Goal: Task Accomplishment & Management: Use online tool/utility

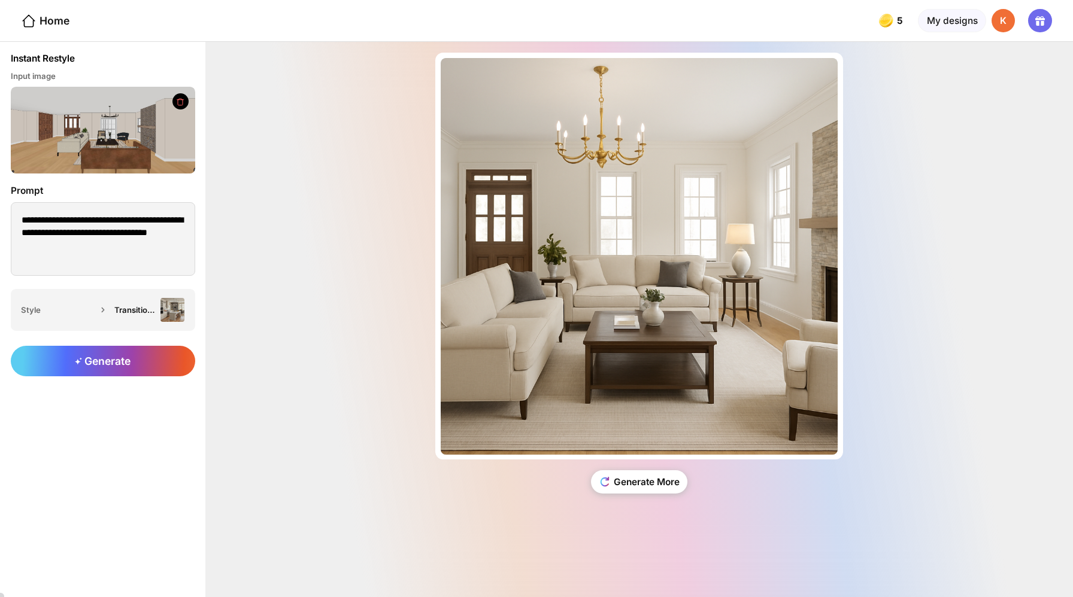
click at [1008, 18] on div "K" at bounding box center [1003, 21] width 24 height 24
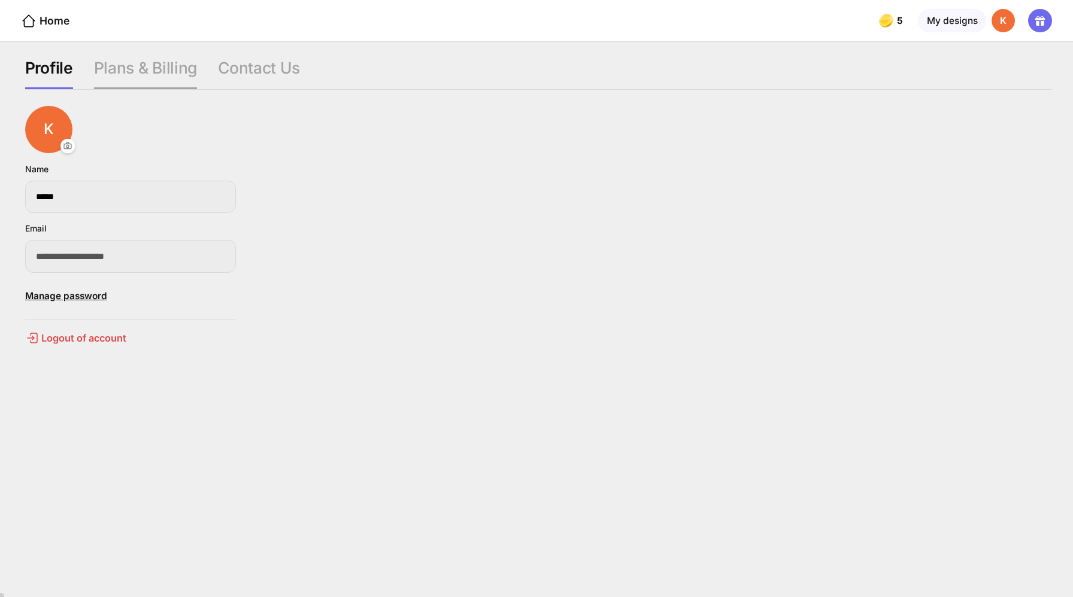
click at [145, 58] on div "Plans & Billing" at bounding box center [145, 74] width 103 height 32
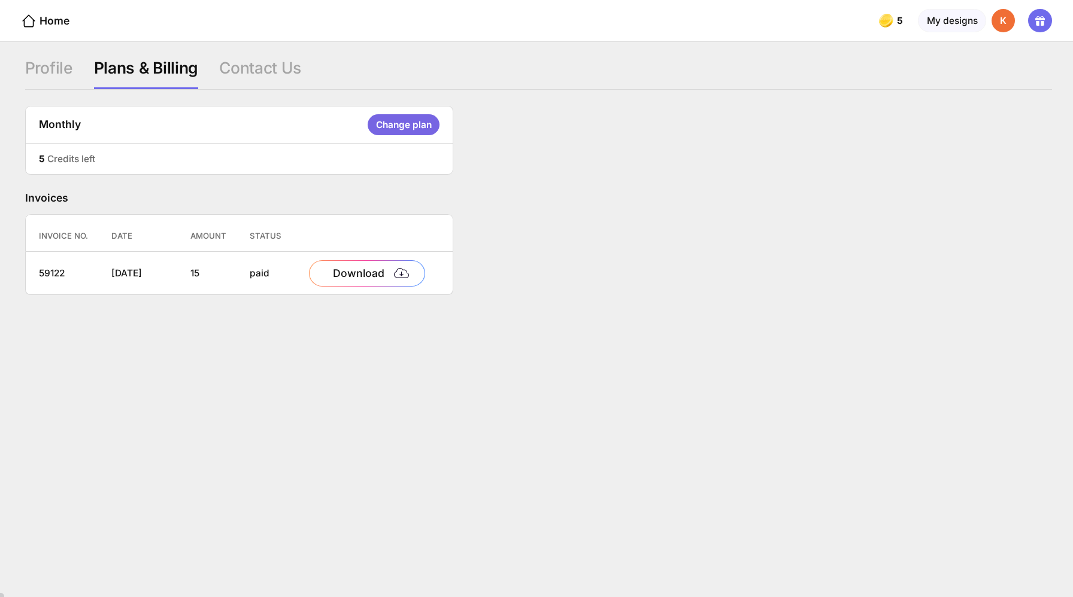
click at [367, 123] on div "Change plan" at bounding box center [402, 124] width 71 height 21
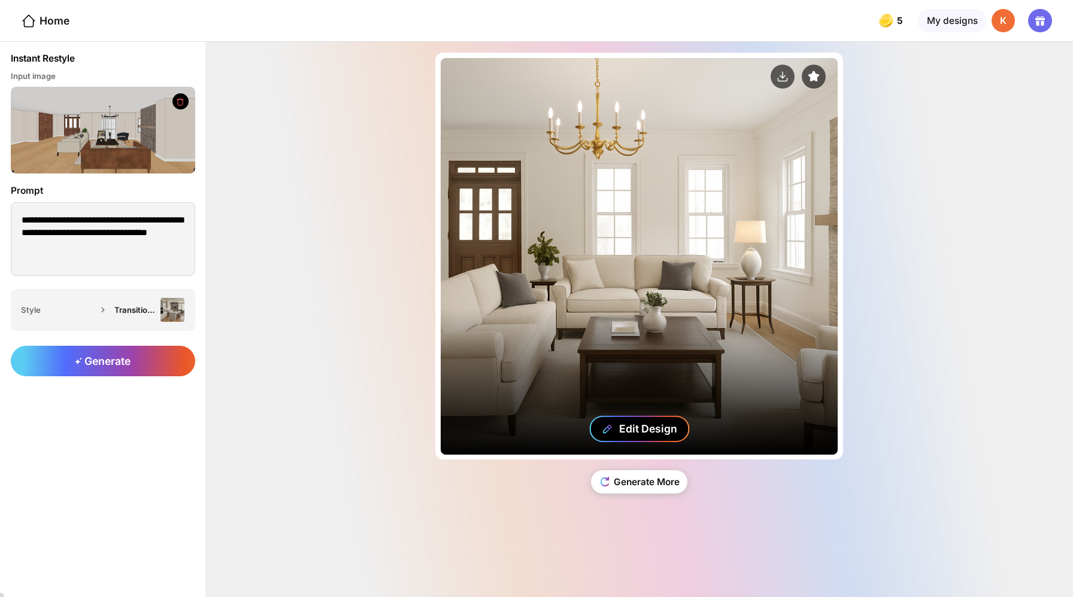
click at [619, 435] on div "Edit Design" at bounding box center [648, 429] width 58 height 13
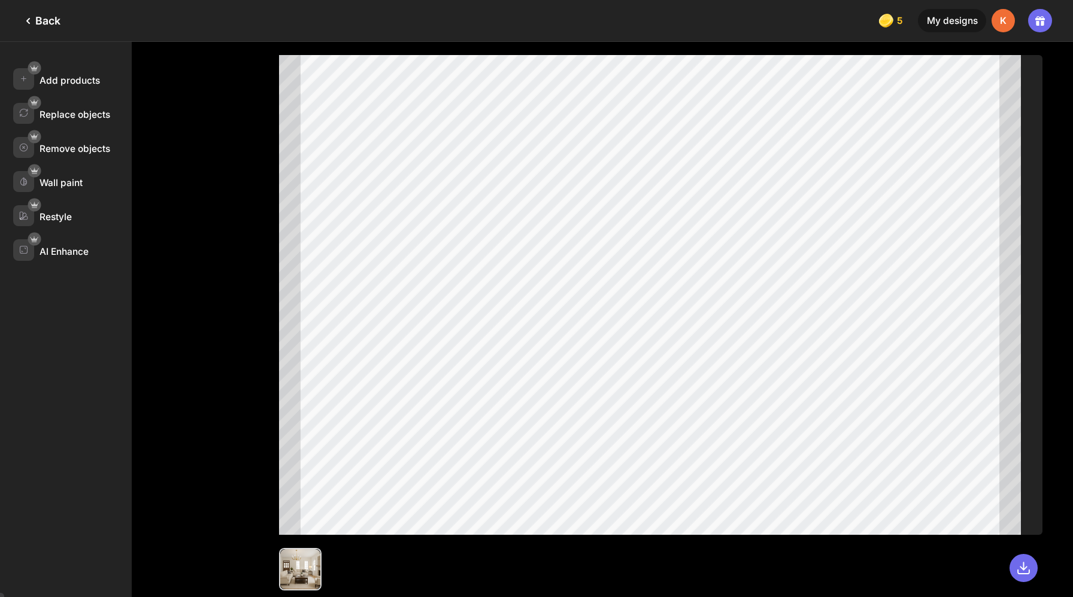
click at [41, 19] on div "Back" at bounding box center [41, 21] width 40 height 14
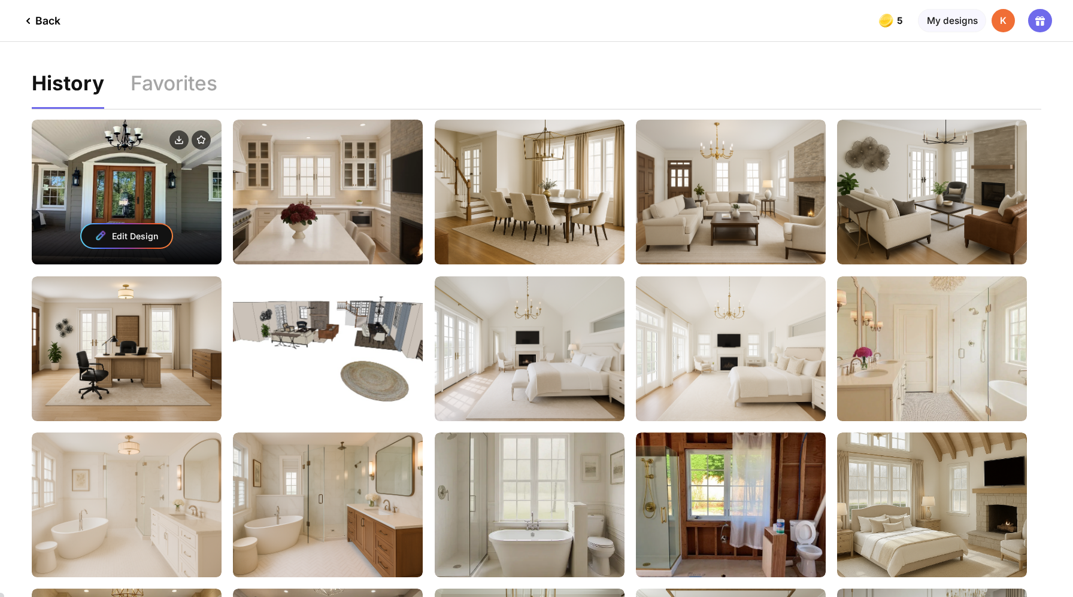
click at [150, 175] on div "Edit Design" at bounding box center [127, 192] width 190 height 145
click at [147, 168] on div "Edit Design" at bounding box center [127, 192] width 190 height 145
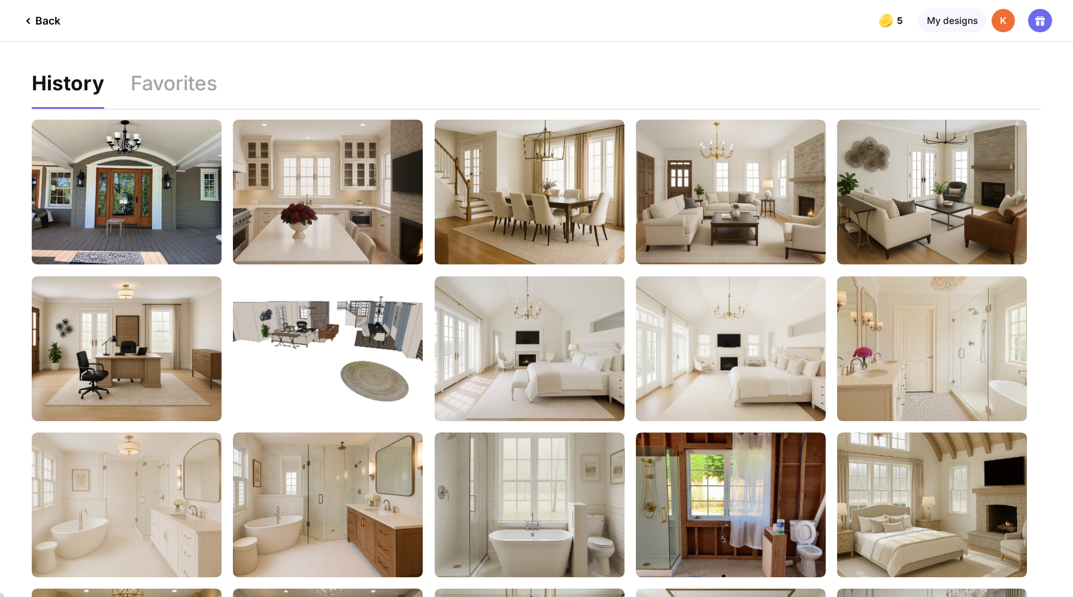
click at [42, 20] on div "Back" at bounding box center [41, 21] width 40 height 14
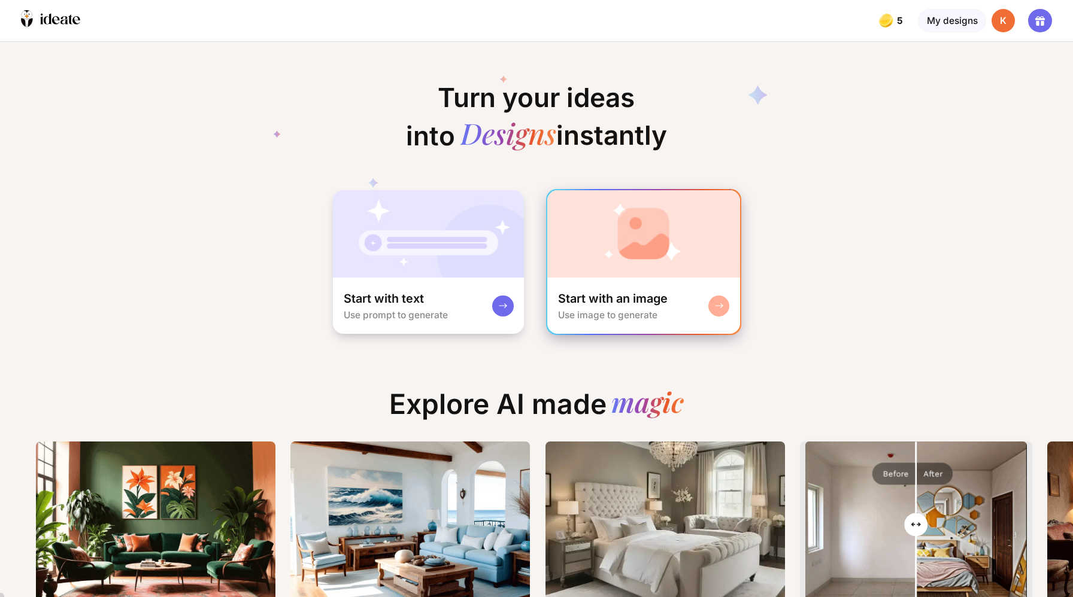
click at [612, 291] on div "Start with an image" at bounding box center [613, 299] width 110 height 16
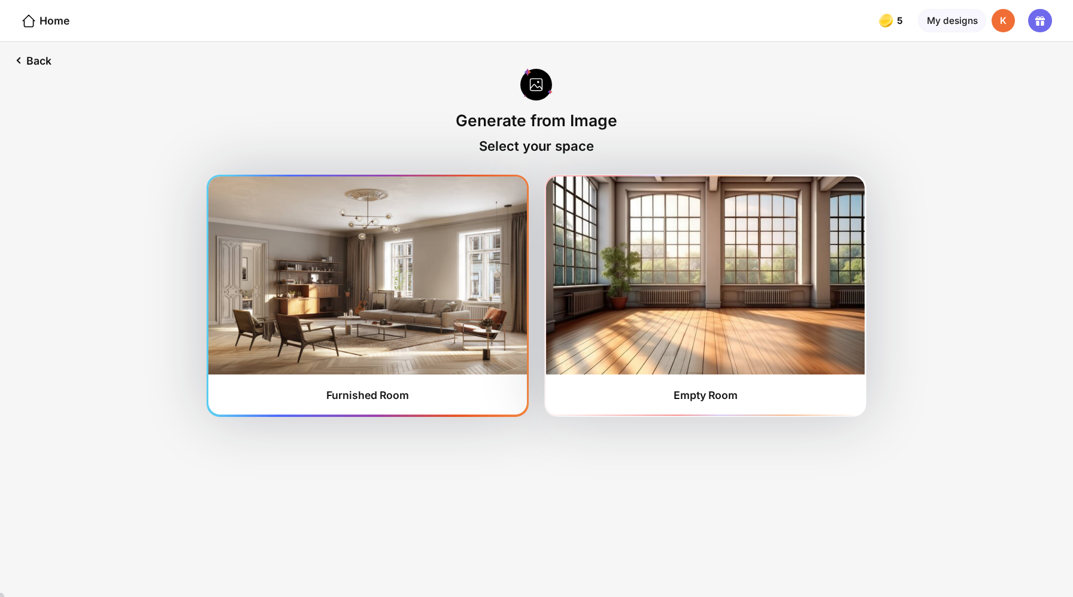
click at [406, 389] on div "Furnished Room" at bounding box center [367, 395] width 83 height 13
